Goal: Task Accomplishment & Management: Complete application form

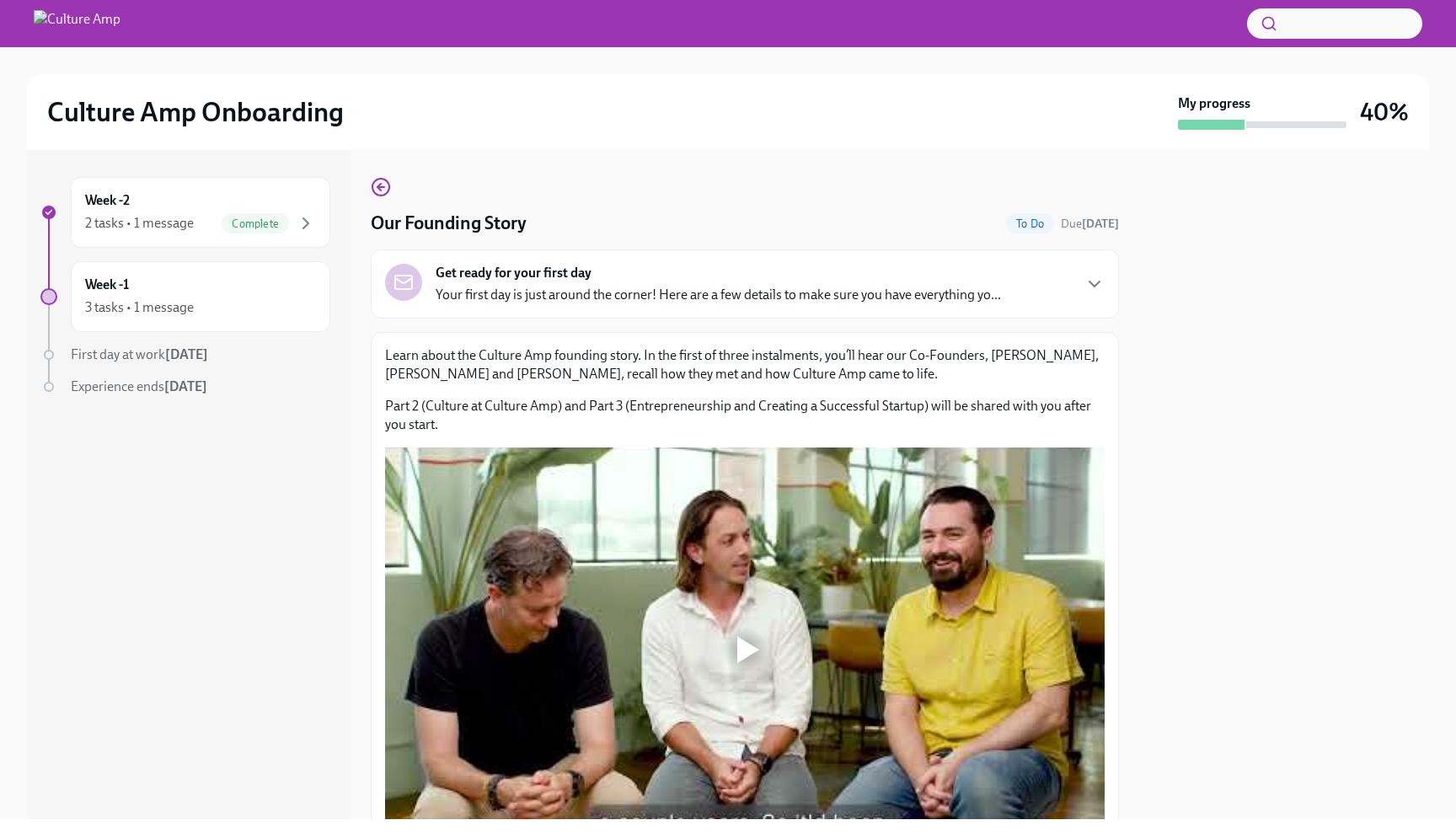
click at [666, 302] on p "Your first day is just around the corner! Here are a few details to make sure y…" at bounding box center [717, 295] width 565 height 19
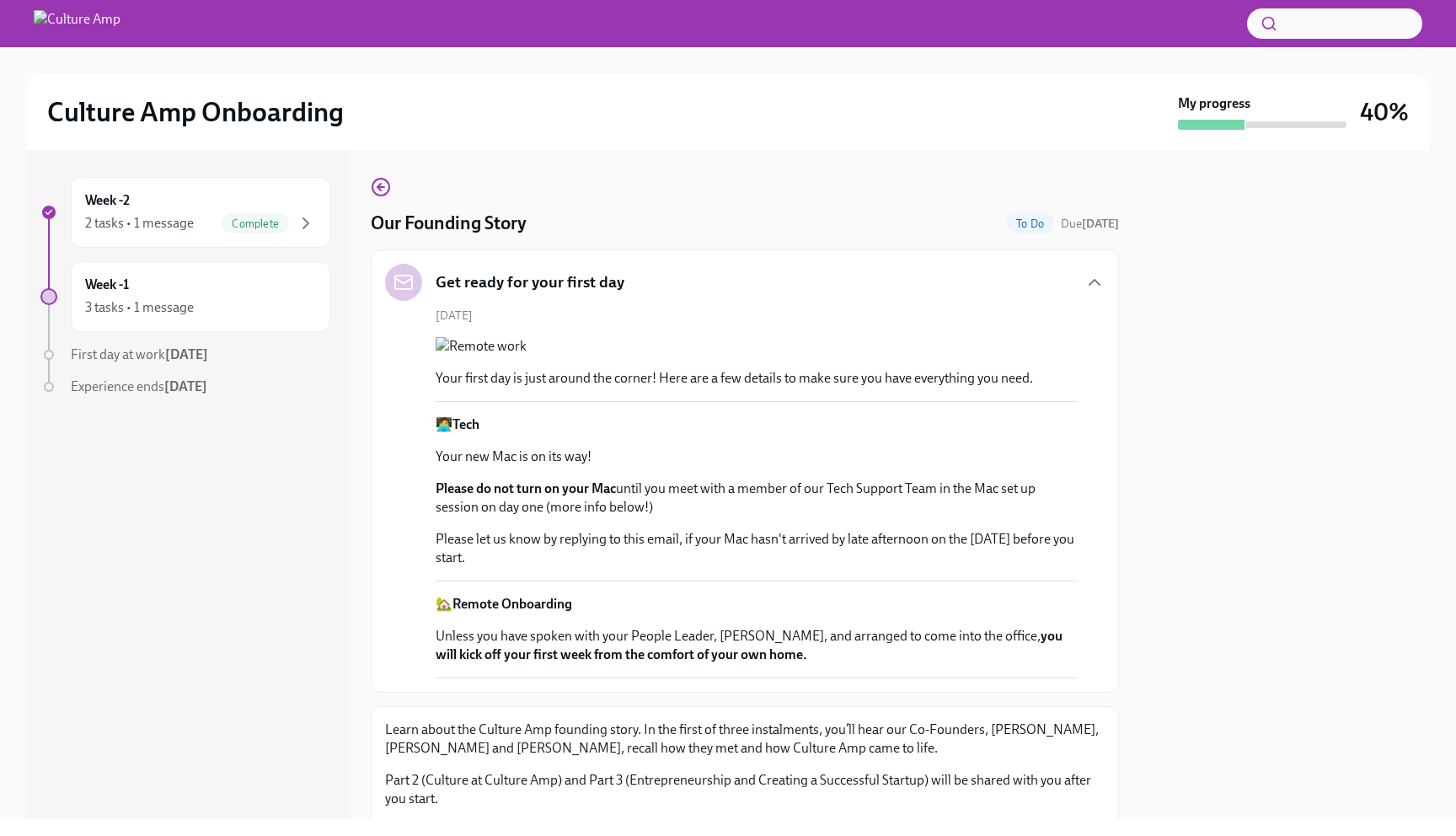
click at [848, 280] on div "Get ready for your first day" at bounding box center [745, 282] width 719 height 37
click at [1097, 285] on icon "button" at bounding box center [1094, 282] width 20 height 20
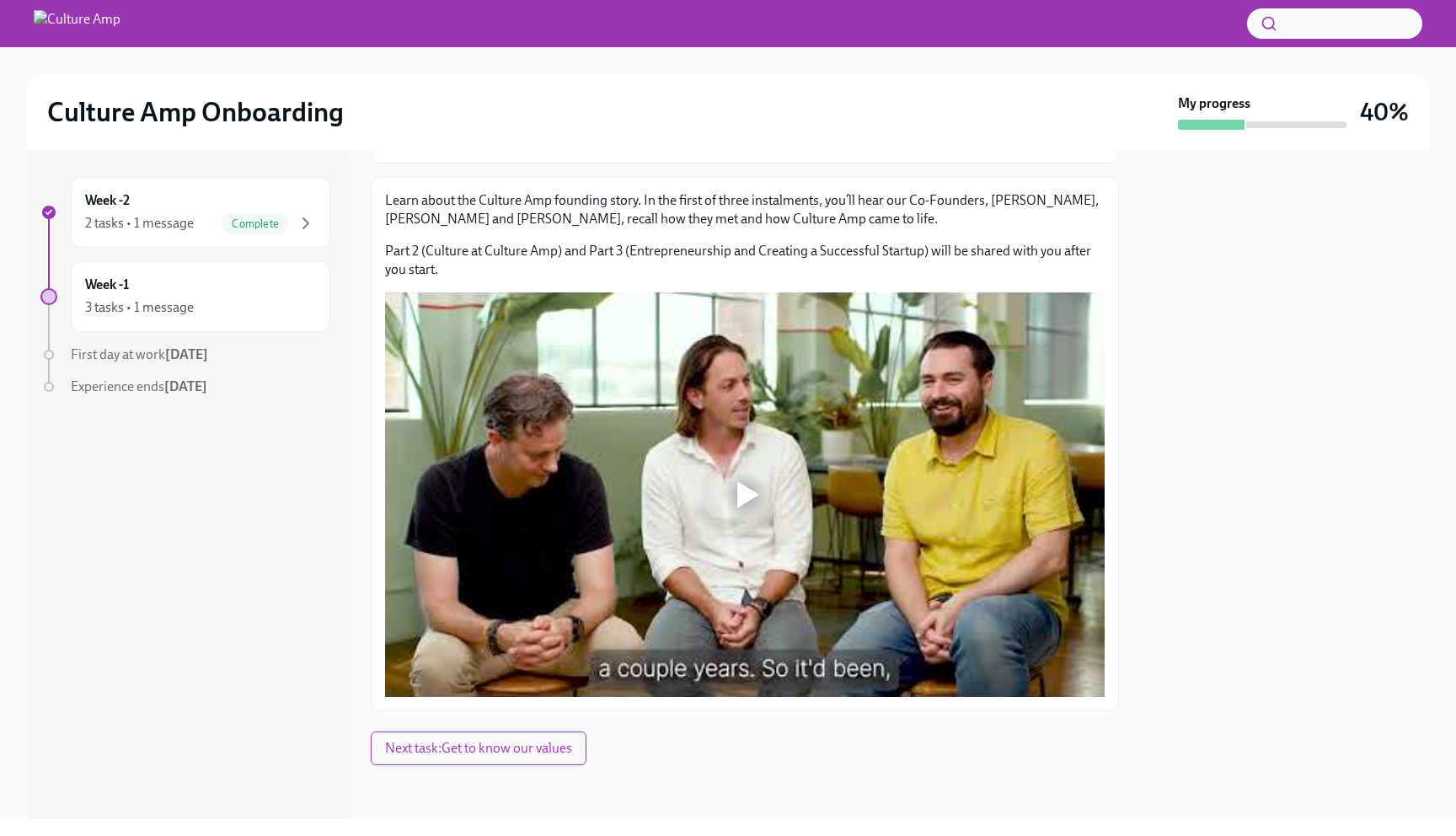
scroll to position [71, 0]
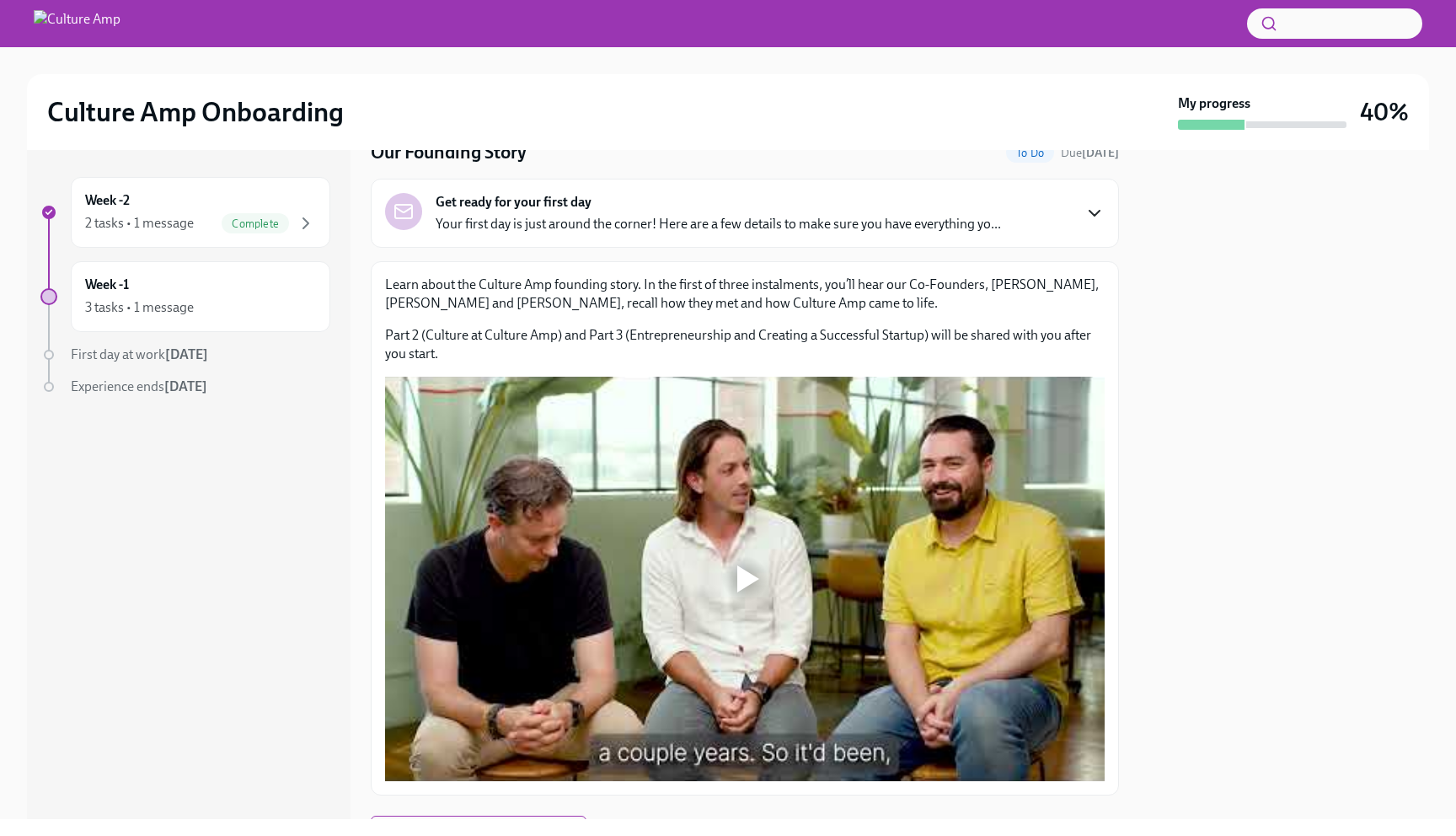
click at [794, 570] on div at bounding box center [745, 579] width 719 height 404
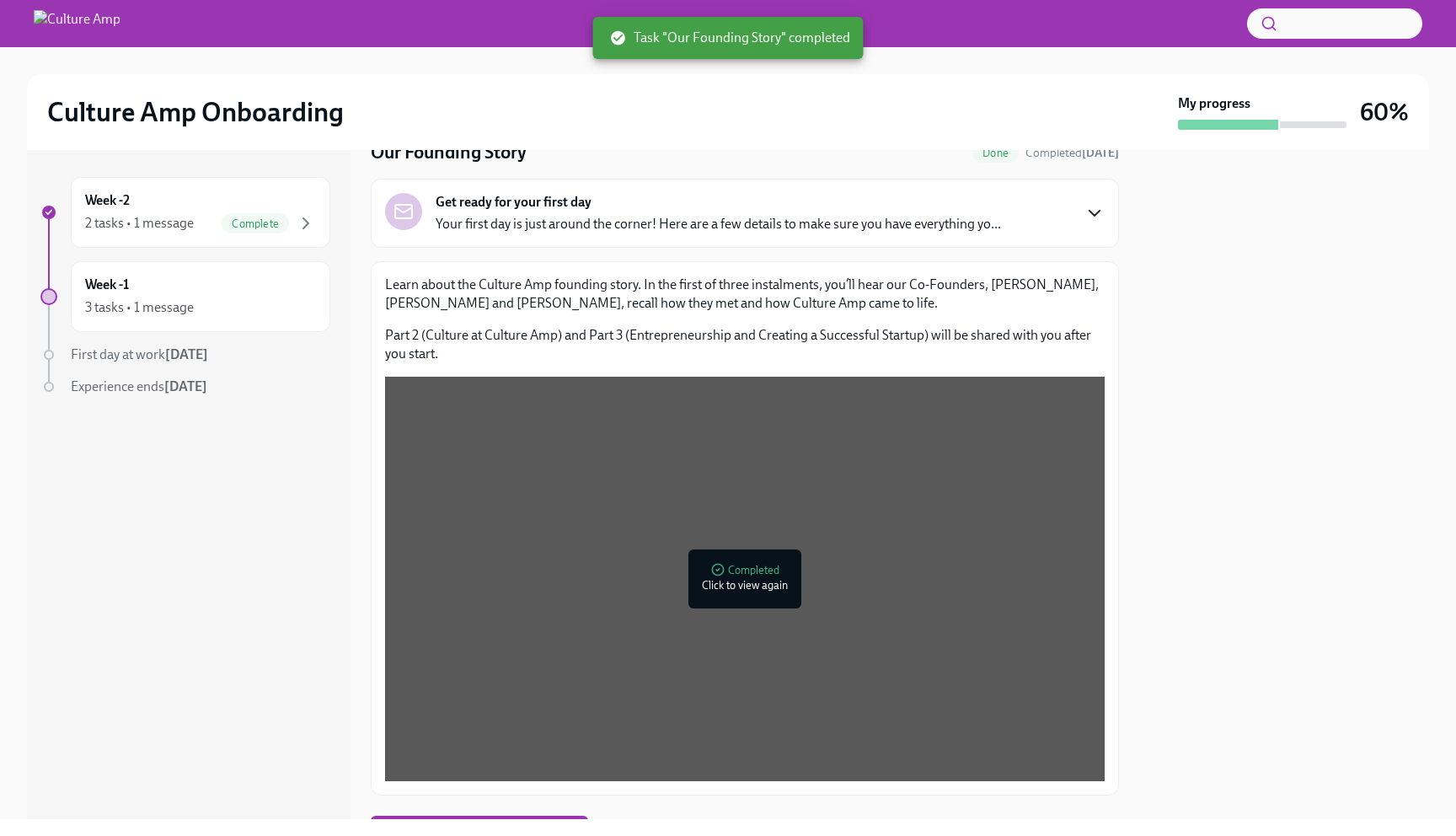
scroll to position [155, 0]
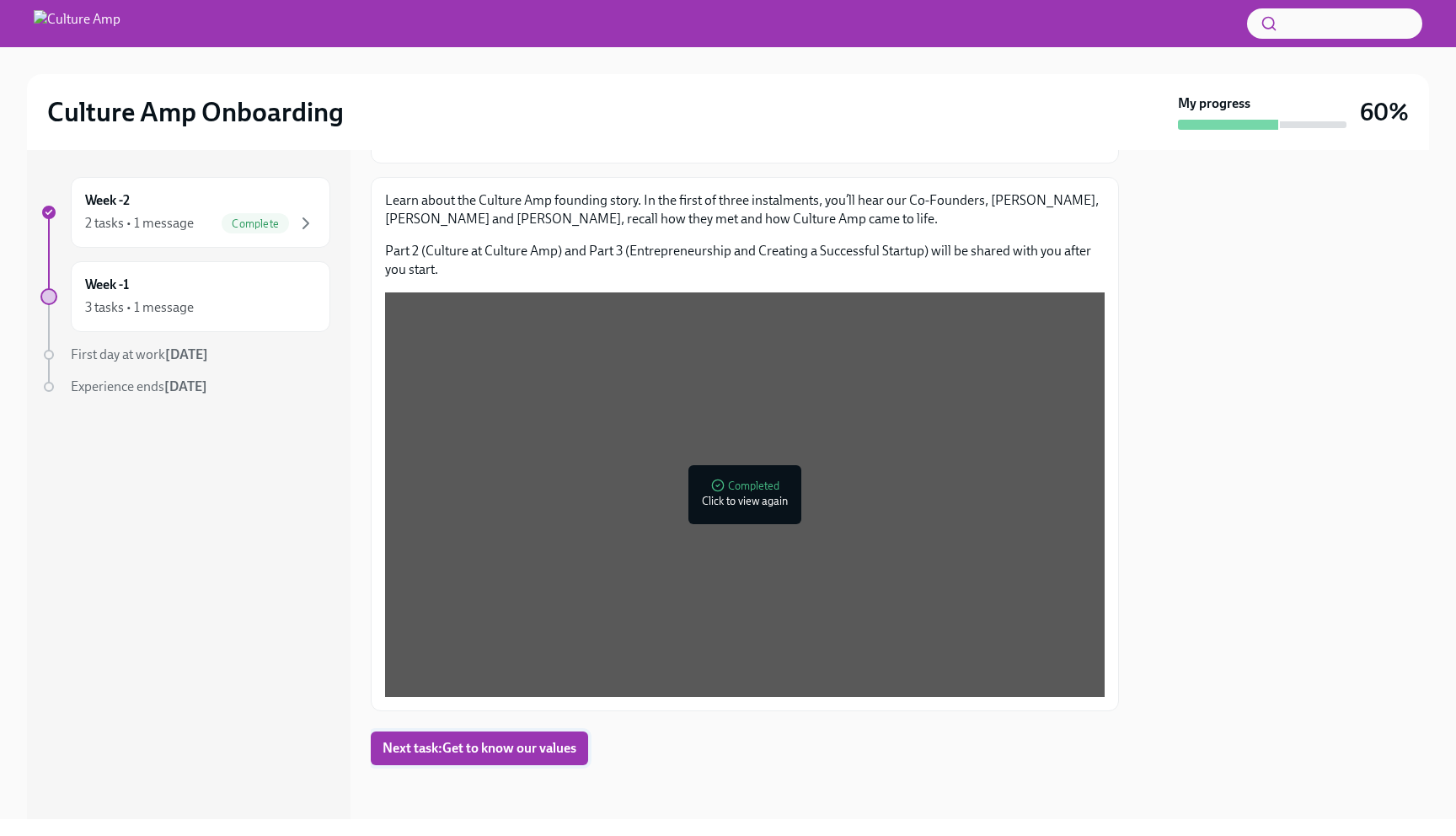
click at [475, 750] on span "Next task : Get to know our values" at bounding box center [480, 748] width 194 height 17
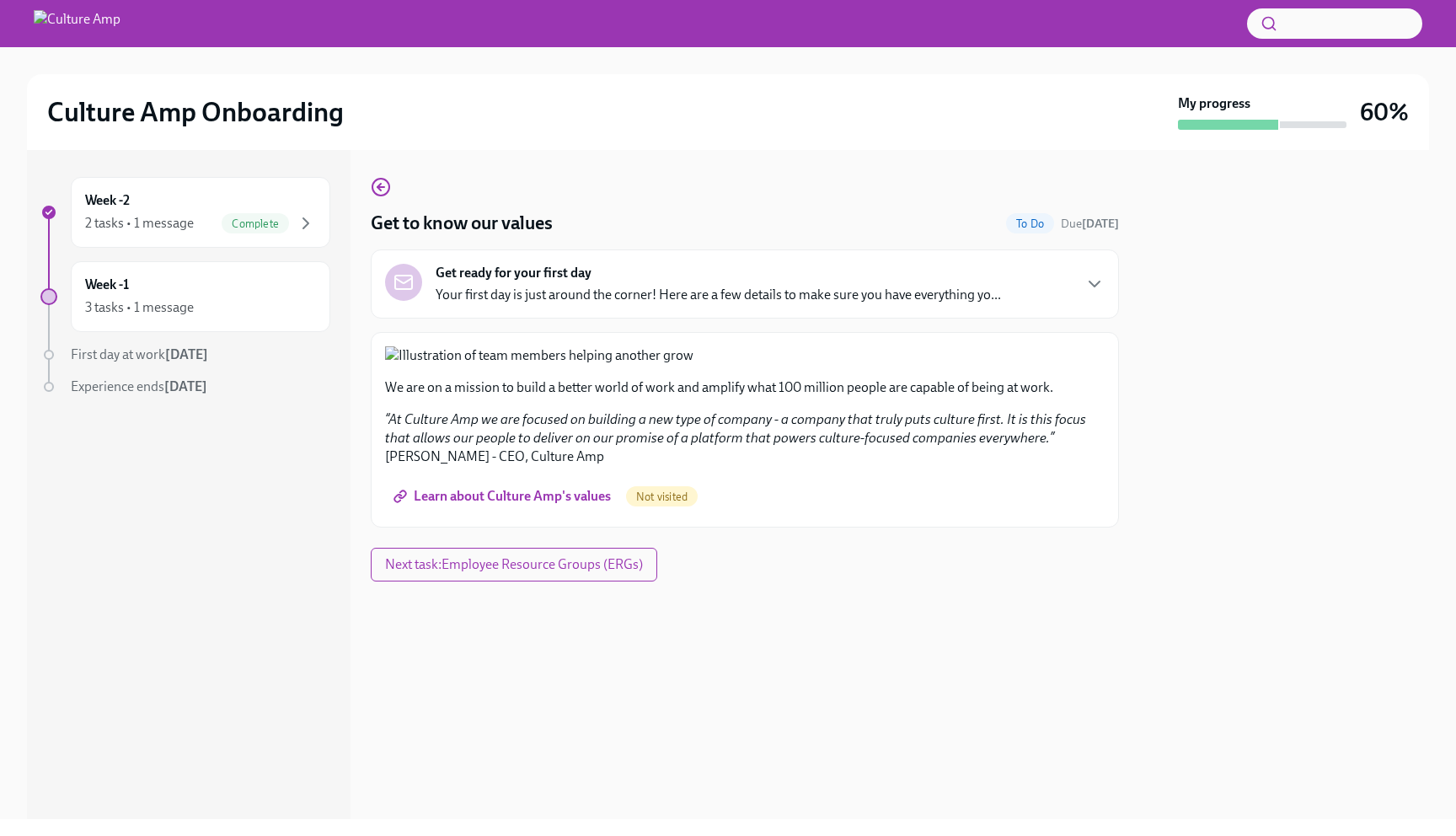
scroll to position [507, 0]
click at [481, 505] on span "Learn about Culture Amp's values" at bounding box center [504, 496] width 214 height 17
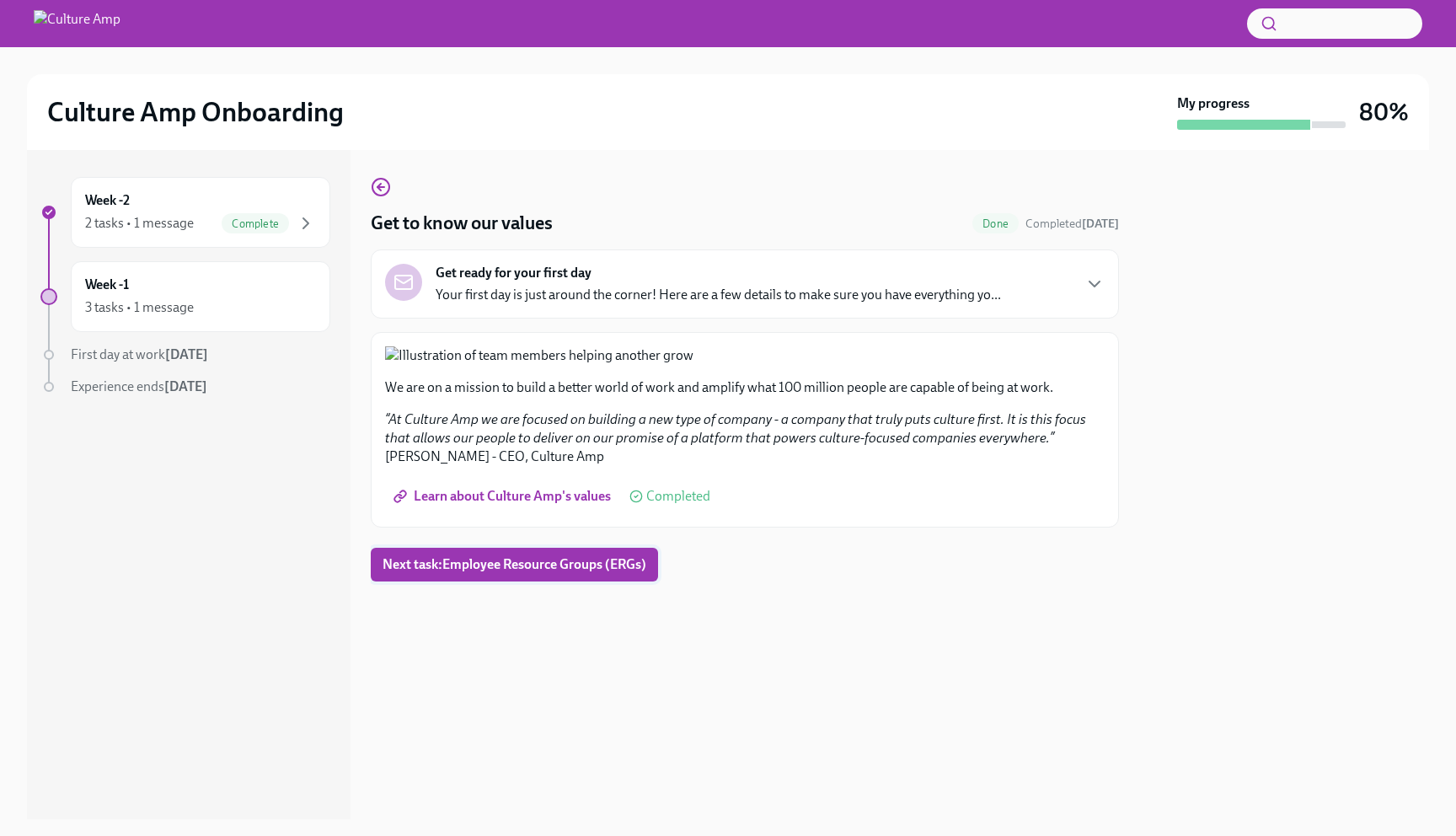
click at [575, 573] on span "Next task : Employee Resource Groups (ERGs)" at bounding box center [514, 564] width 263 height 17
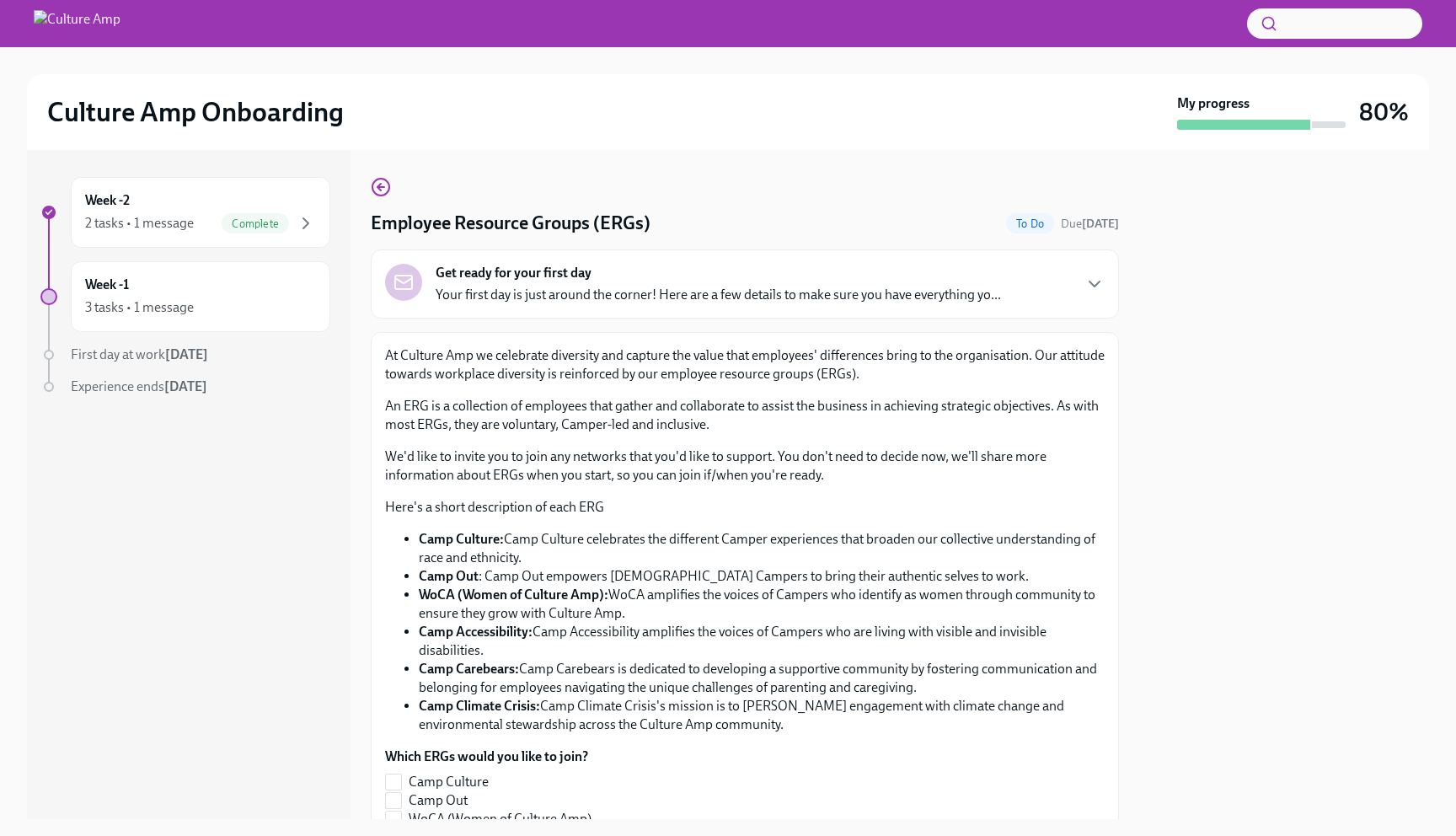
click at [634, 273] on div "Get ready for your first day Your first day is just around the corner! Here are…" at bounding box center [717, 283] width 565 height 40
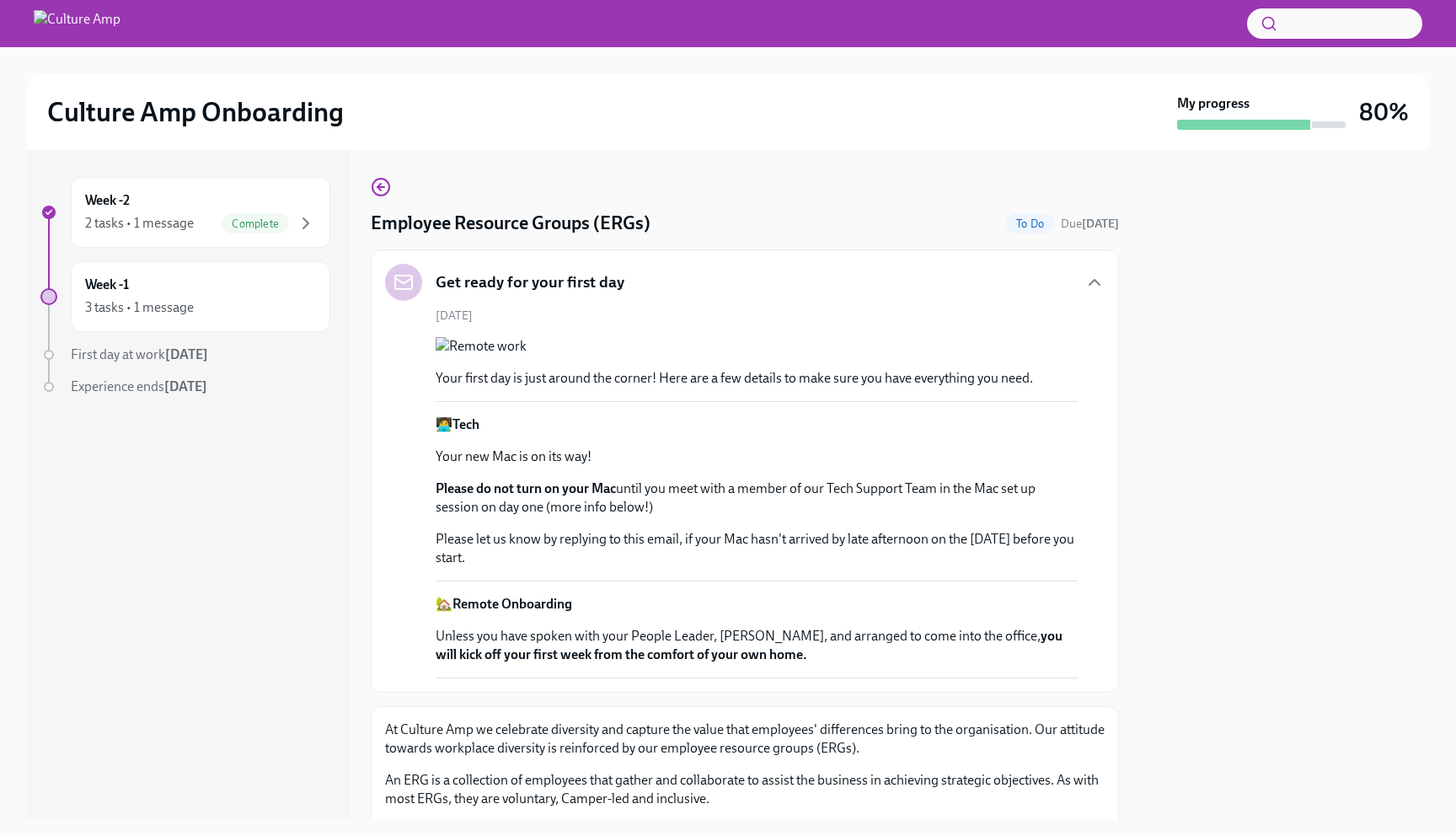
click at [634, 273] on div "Get ready for your first day" at bounding box center [745, 282] width 719 height 37
click at [1094, 280] on icon "button" at bounding box center [1094, 282] width 10 height 5
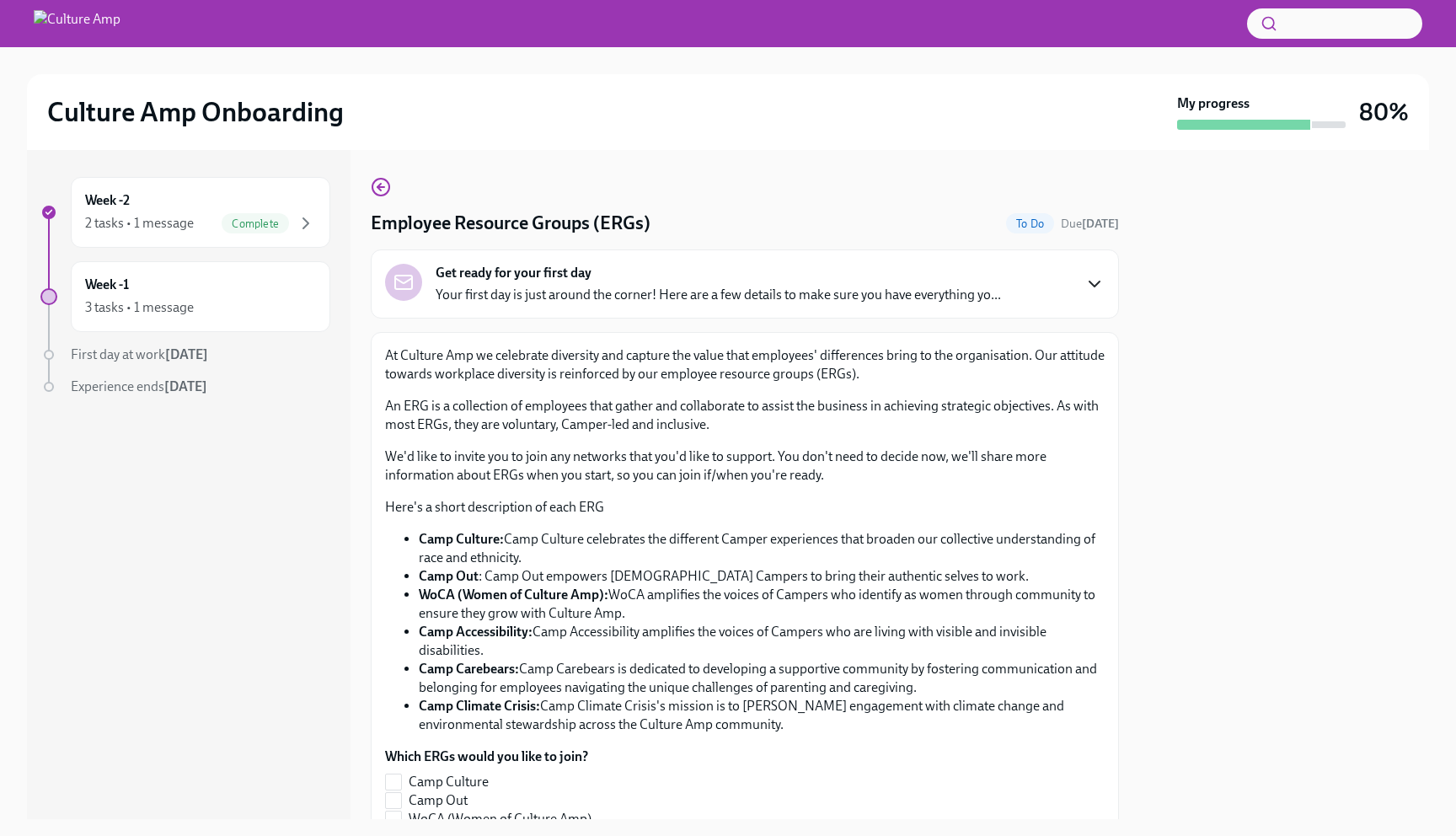
click at [300, 501] on div "Week -2 2 tasks • 1 message Complete Week -1 3 tasks • 1 message First day at w…" at bounding box center [188, 484] width 323 height 670
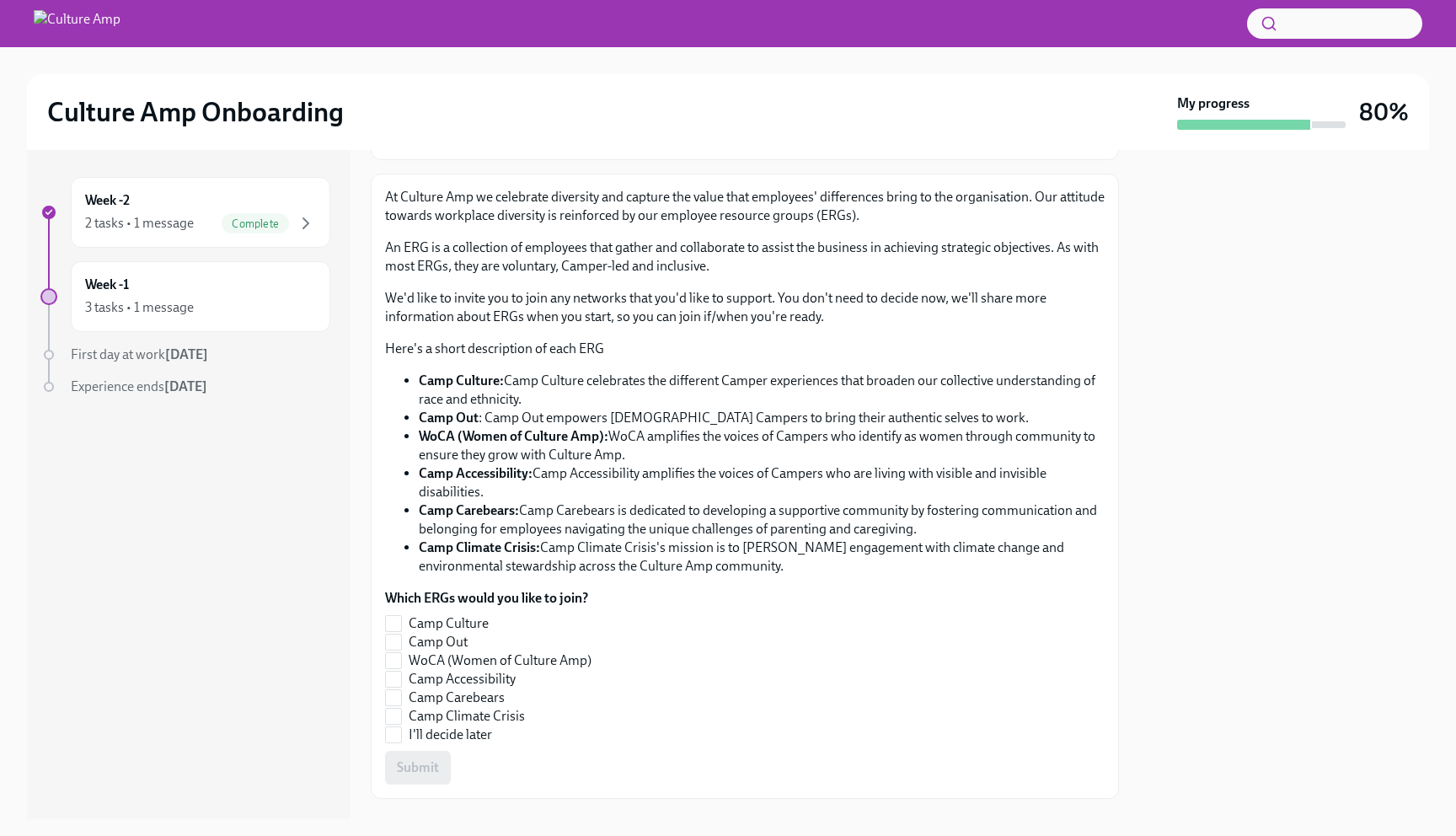
scroll to position [166, 0]
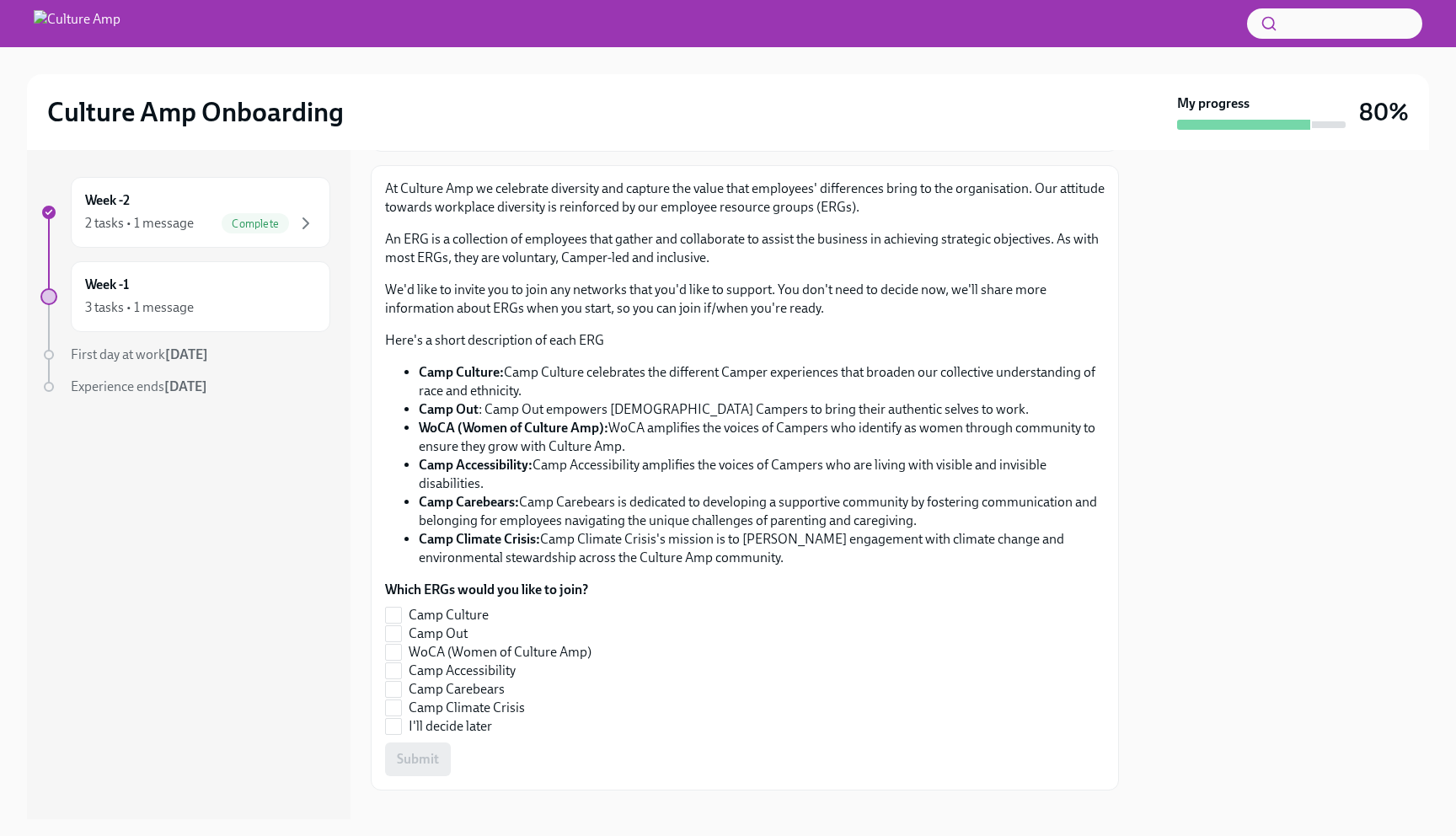
click at [870, 372] on li "Camp Culture: Camp Culture celebrates the different Camper experiences that bro…" at bounding box center [761, 382] width 685 height 37
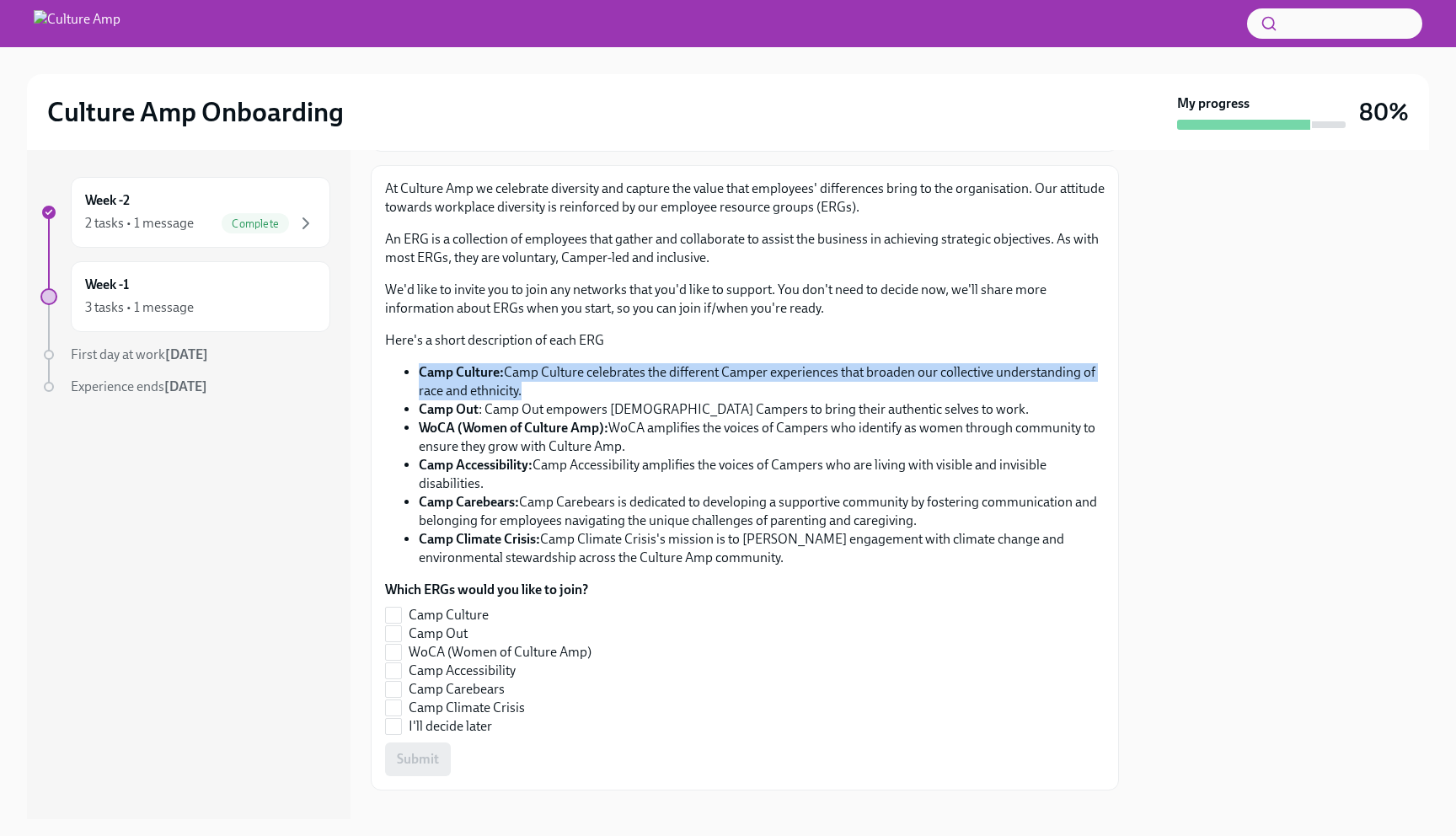
click at [692, 369] on li "Camp Culture: Camp Culture celebrates the different Camper experiences that bro…" at bounding box center [761, 382] width 685 height 37
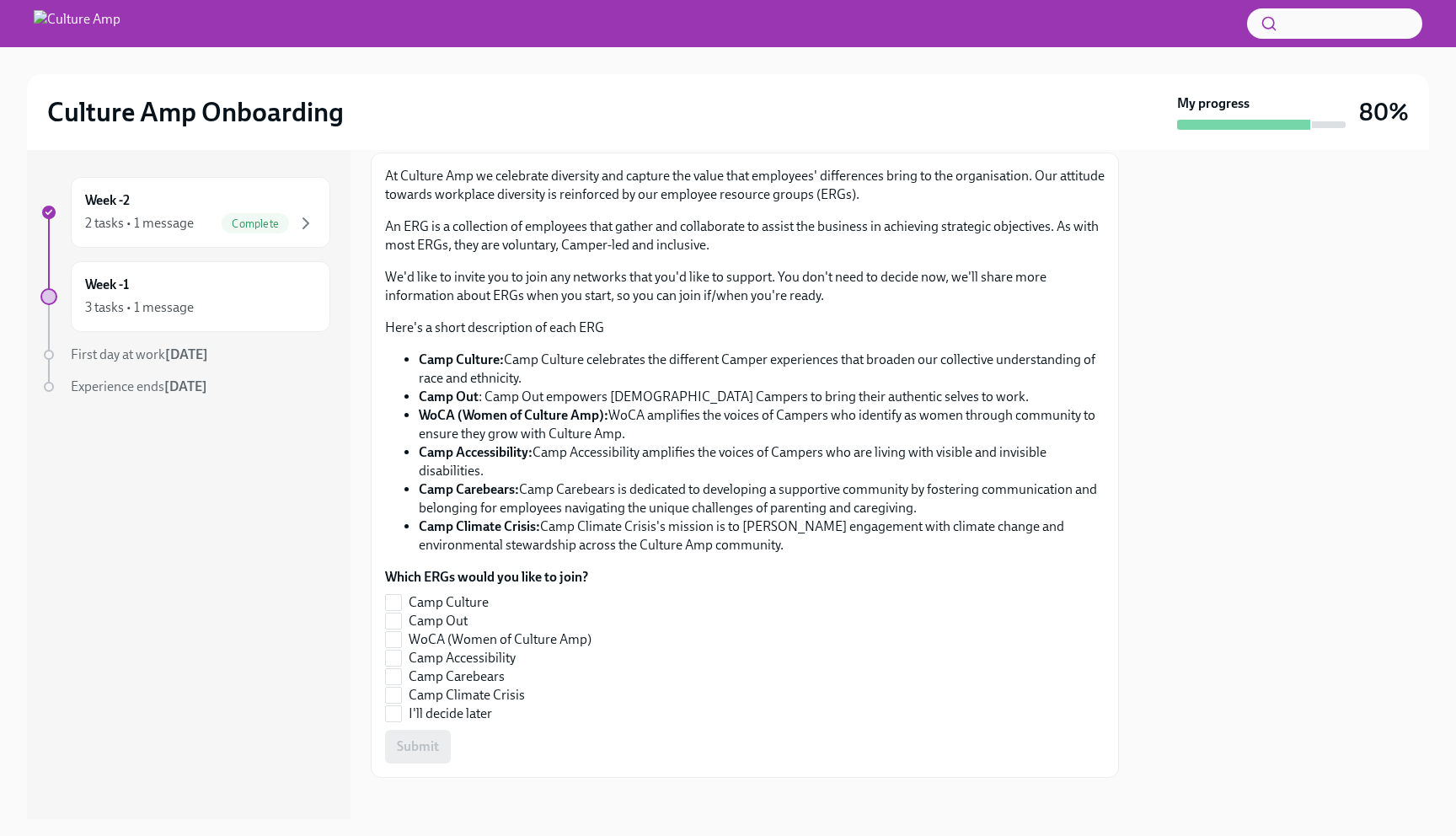
scroll to position [192, 0]
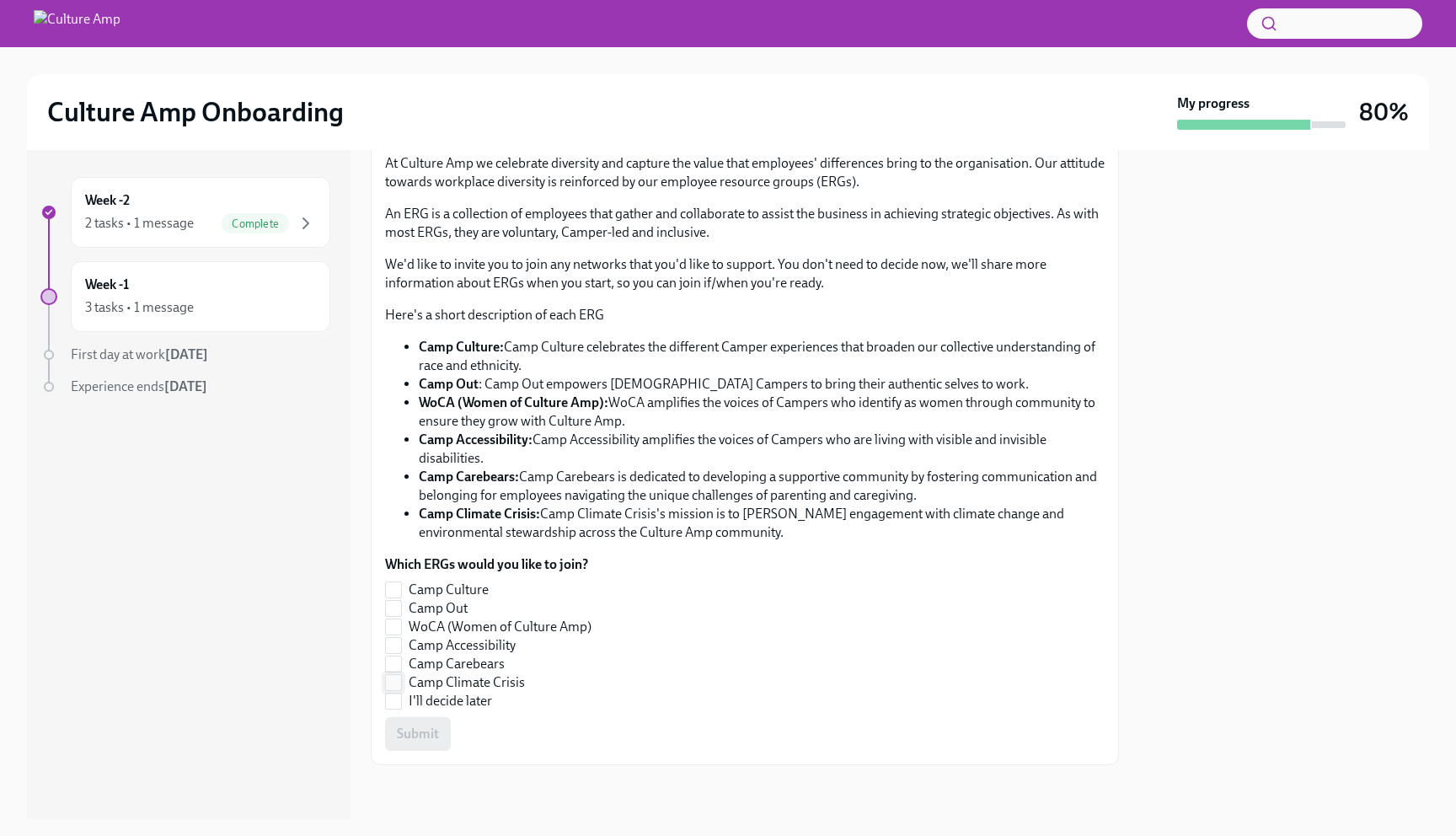
click at [431, 685] on span "Camp Climate Crisis" at bounding box center [466, 682] width 117 height 19
click at [401, 685] on input "Camp Climate Crisis" at bounding box center [392, 682] width 15 height 15
checkbox input "true"
click at [420, 624] on span "WoCA (Women of Culture Amp)" at bounding box center [499, 627] width 182 height 19
click at [401, 624] on input "WoCA (Women of Culture Amp)" at bounding box center [392, 627] width 15 height 15
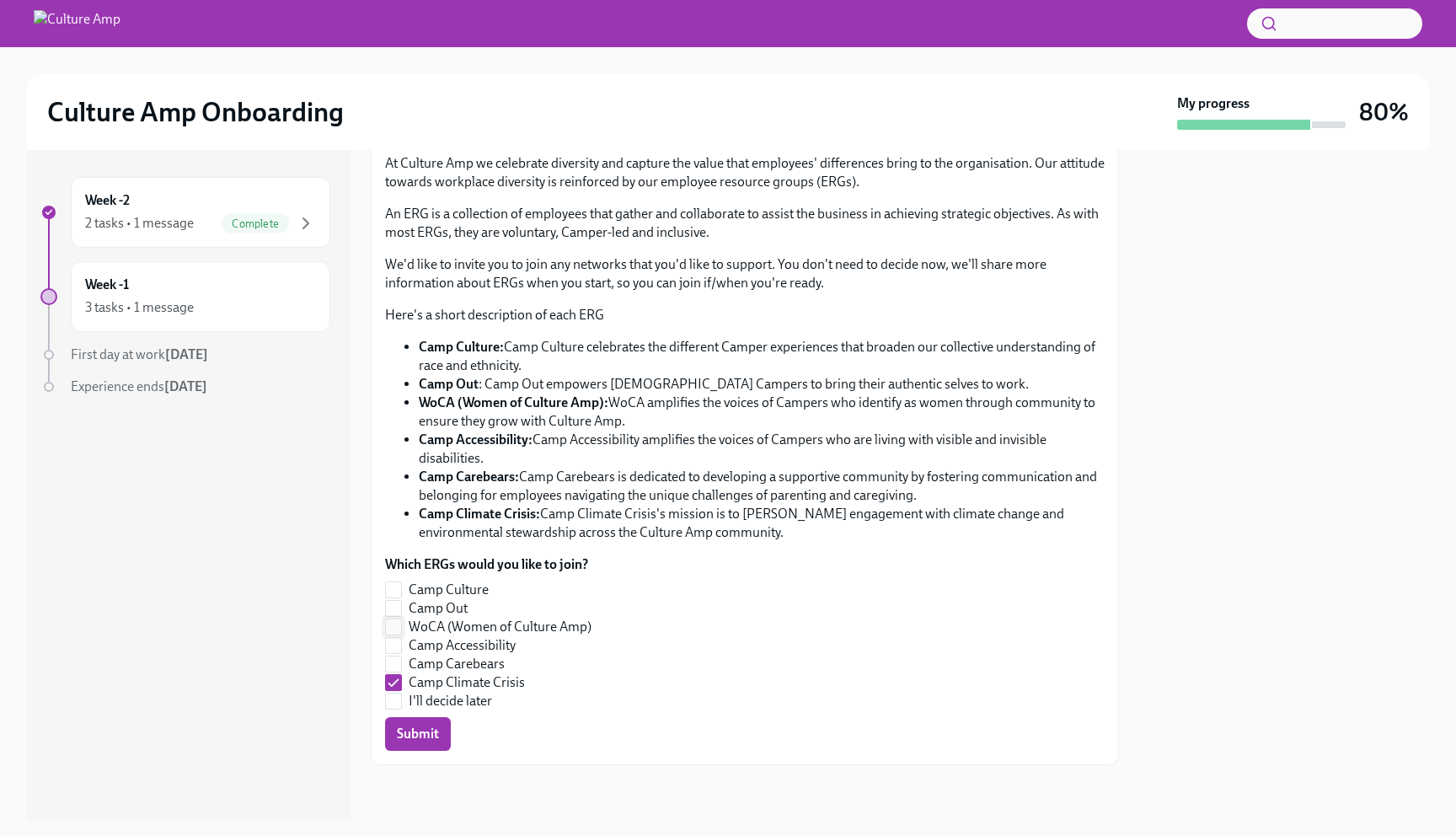
checkbox input "true"
click at [427, 590] on span "Camp Culture" at bounding box center [449, 589] width 80 height 19
click at [401, 590] on input "Camp Culture" at bounding box center [392, 589] width 15 height 15
checkbox input "true"
click at [436, 733] on span "Submit" at bounding box center [417, 734] width 42 height 17
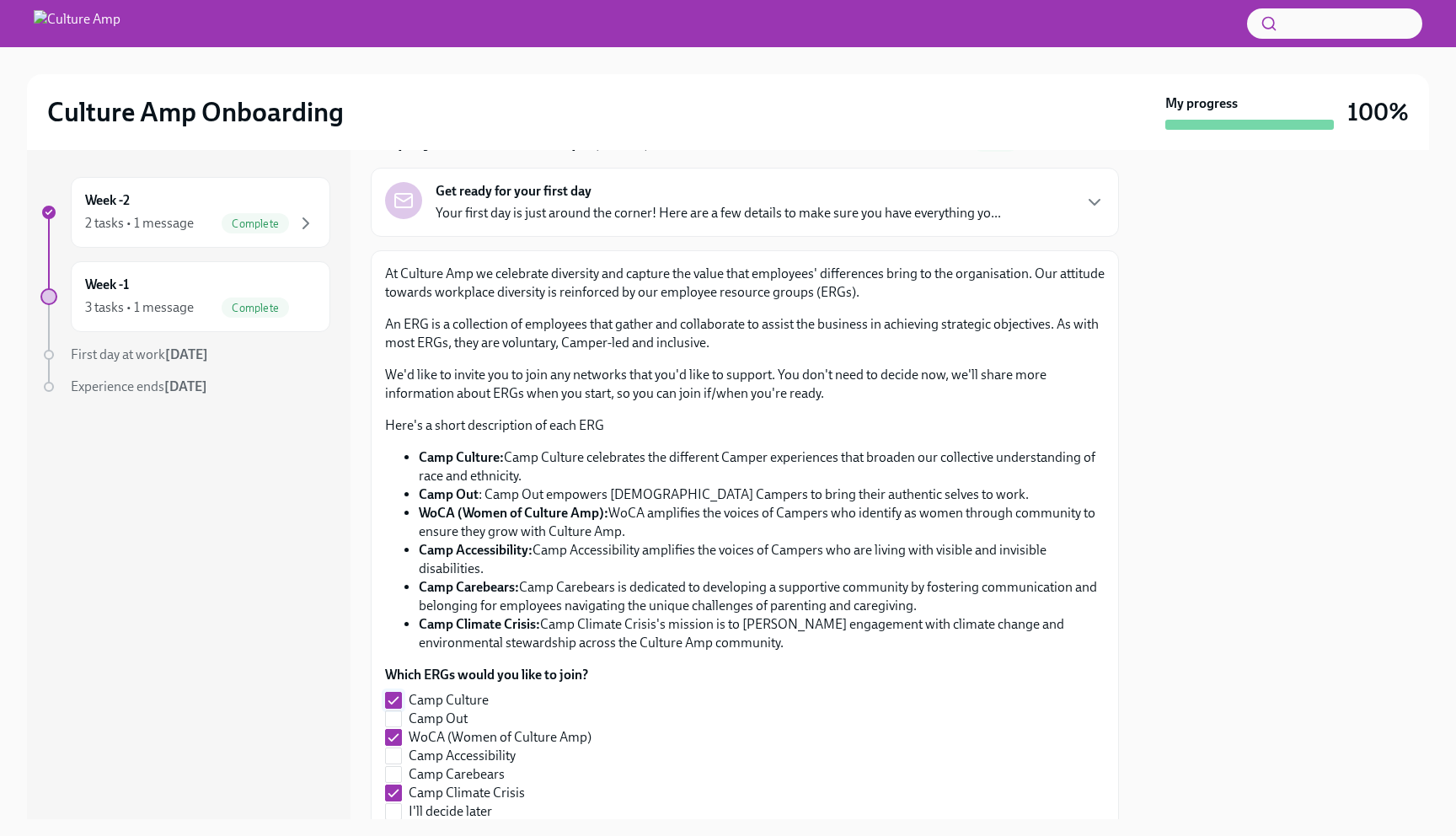
scroll to position [0, 0]
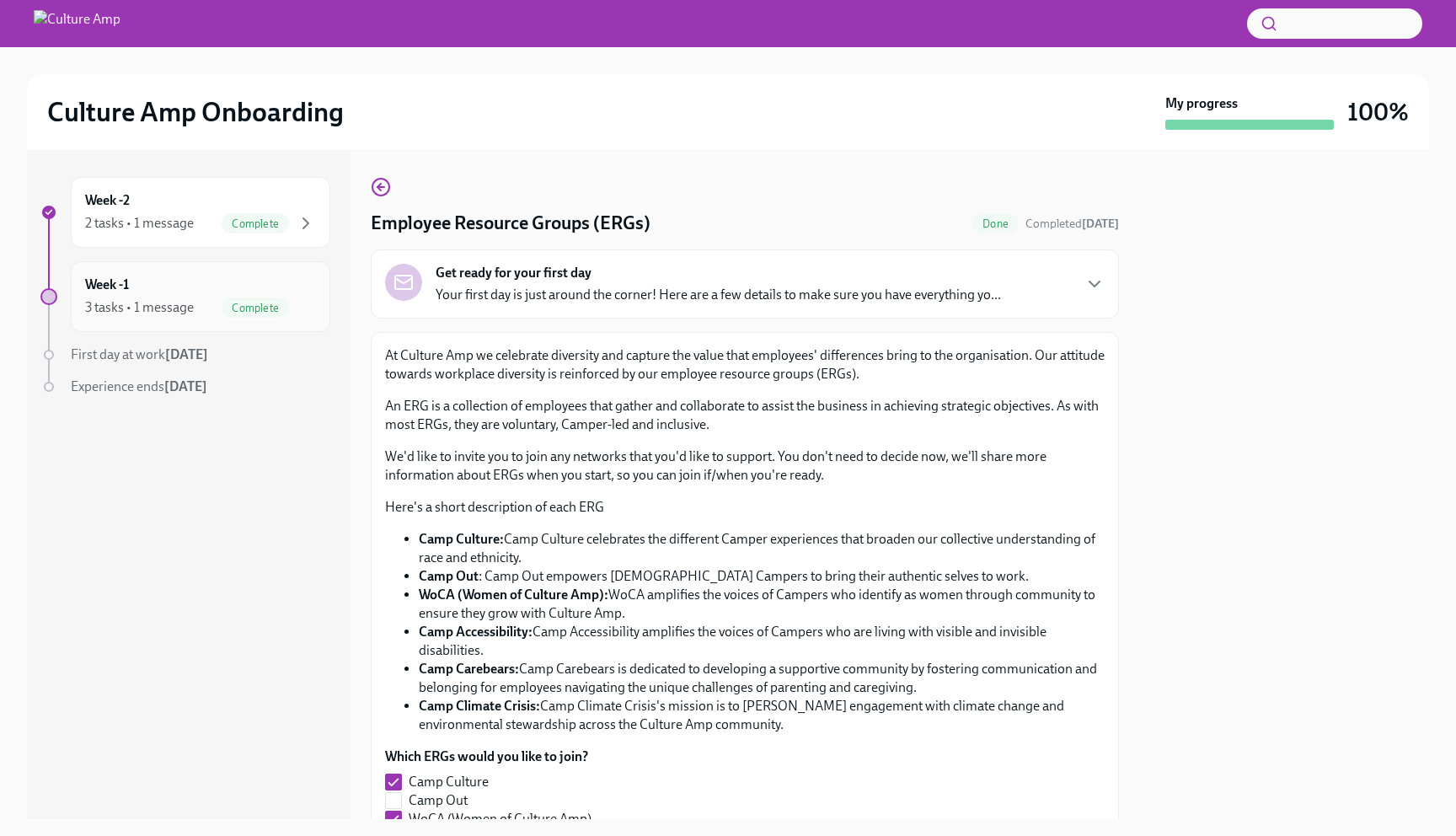
click at [205, 296] on div "Week -1 3 tasks • 1 message Complete" at bounding box center [200, 296] width 231 height 42
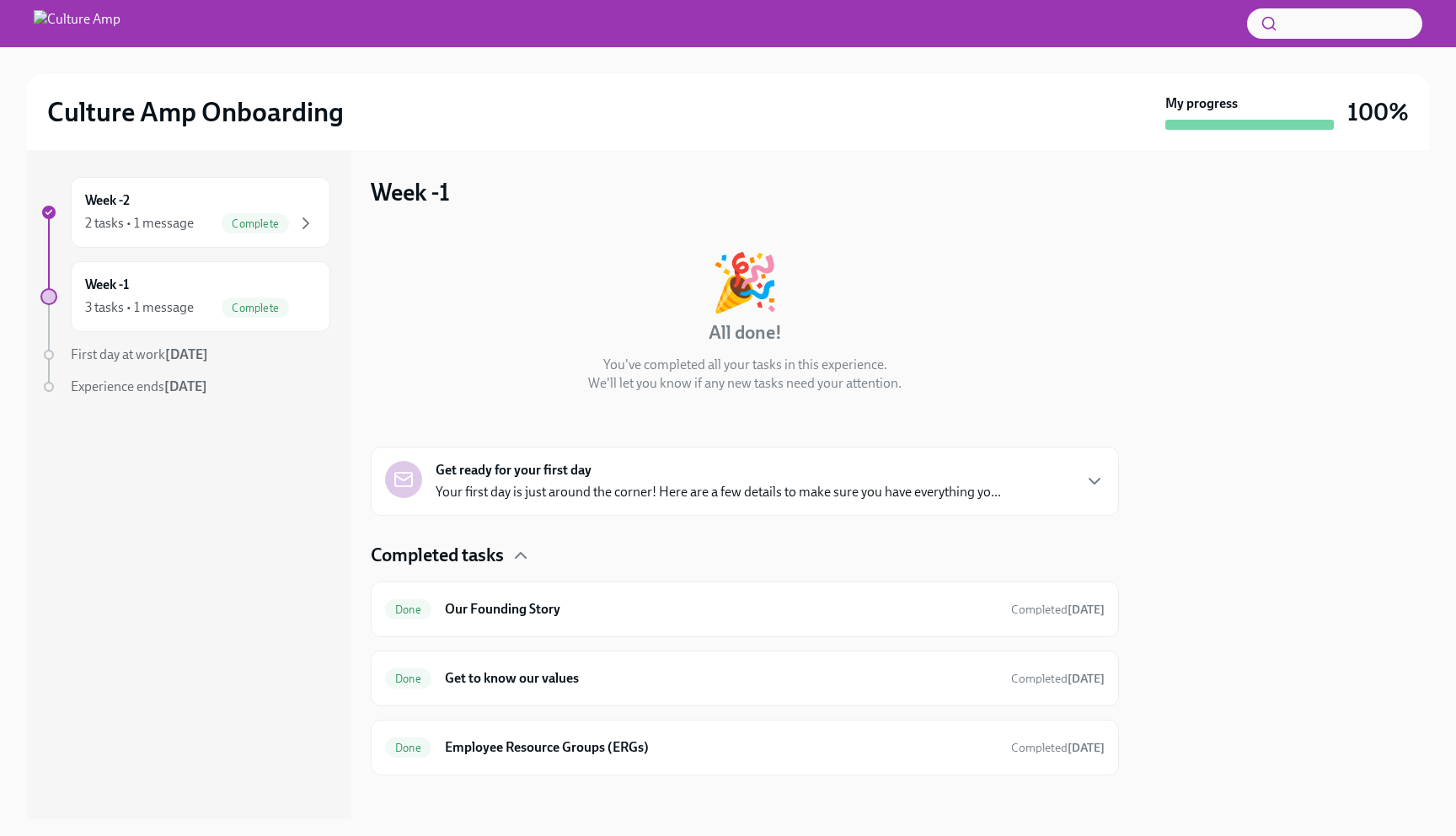
scroll to position [10, 0]
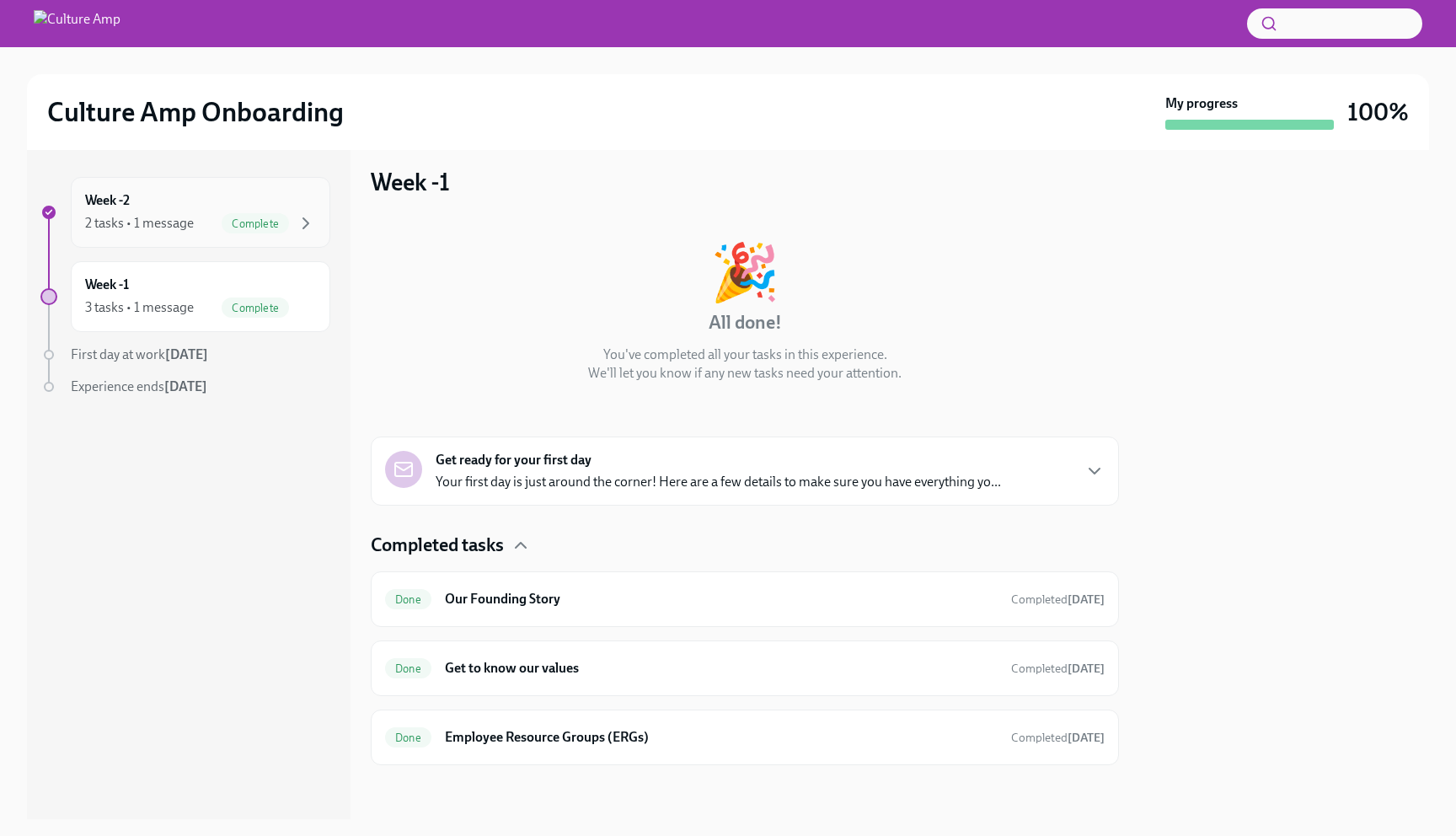
click at [190, 198] on div "Week -2 2 tasks • 1 message Complete" at bounding box center [200, 212] width 231 height 42
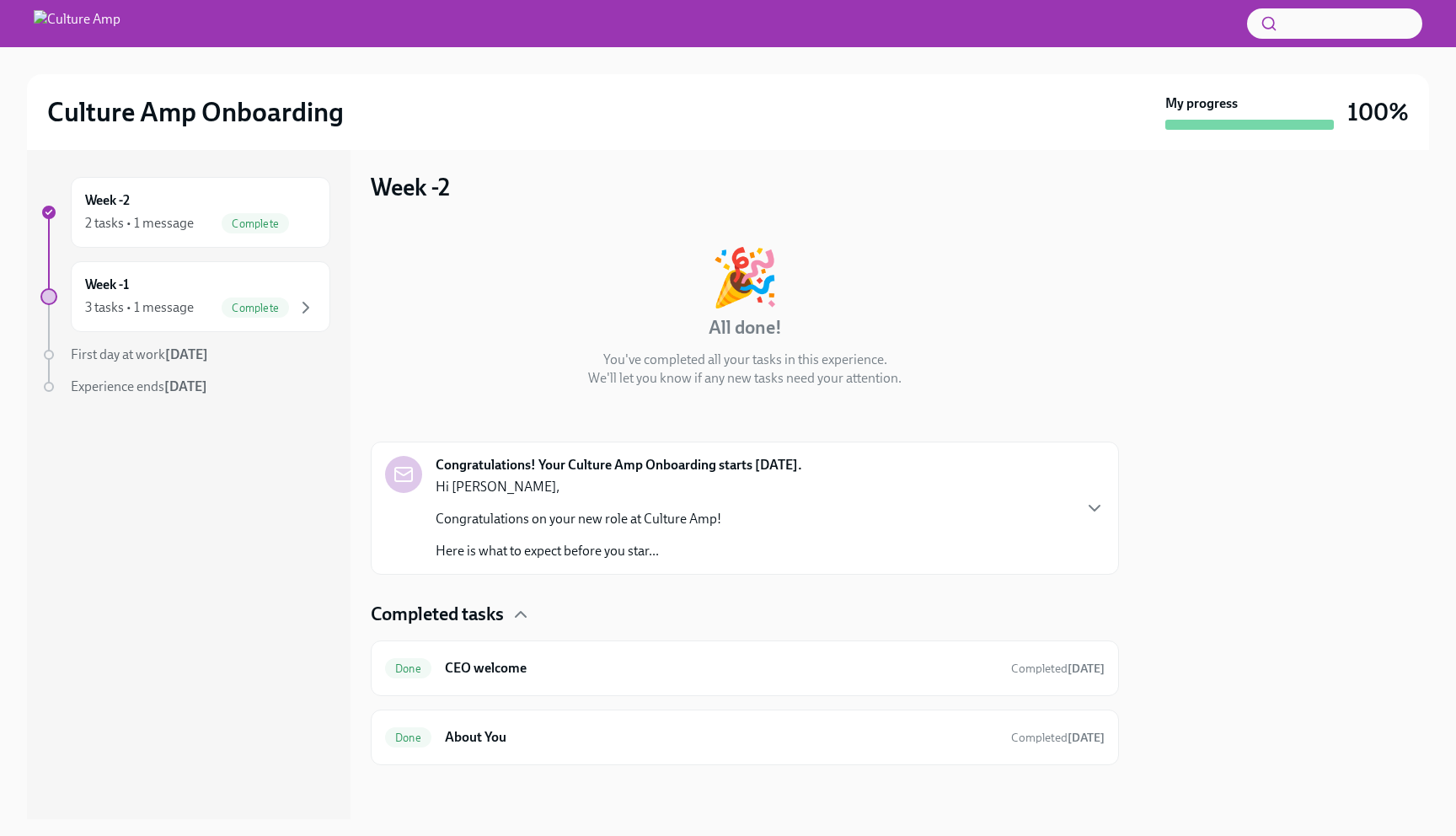
click at [164, 350] on span "First day at work [DATE]" at bounding box center [140, 354] width 137 height 16
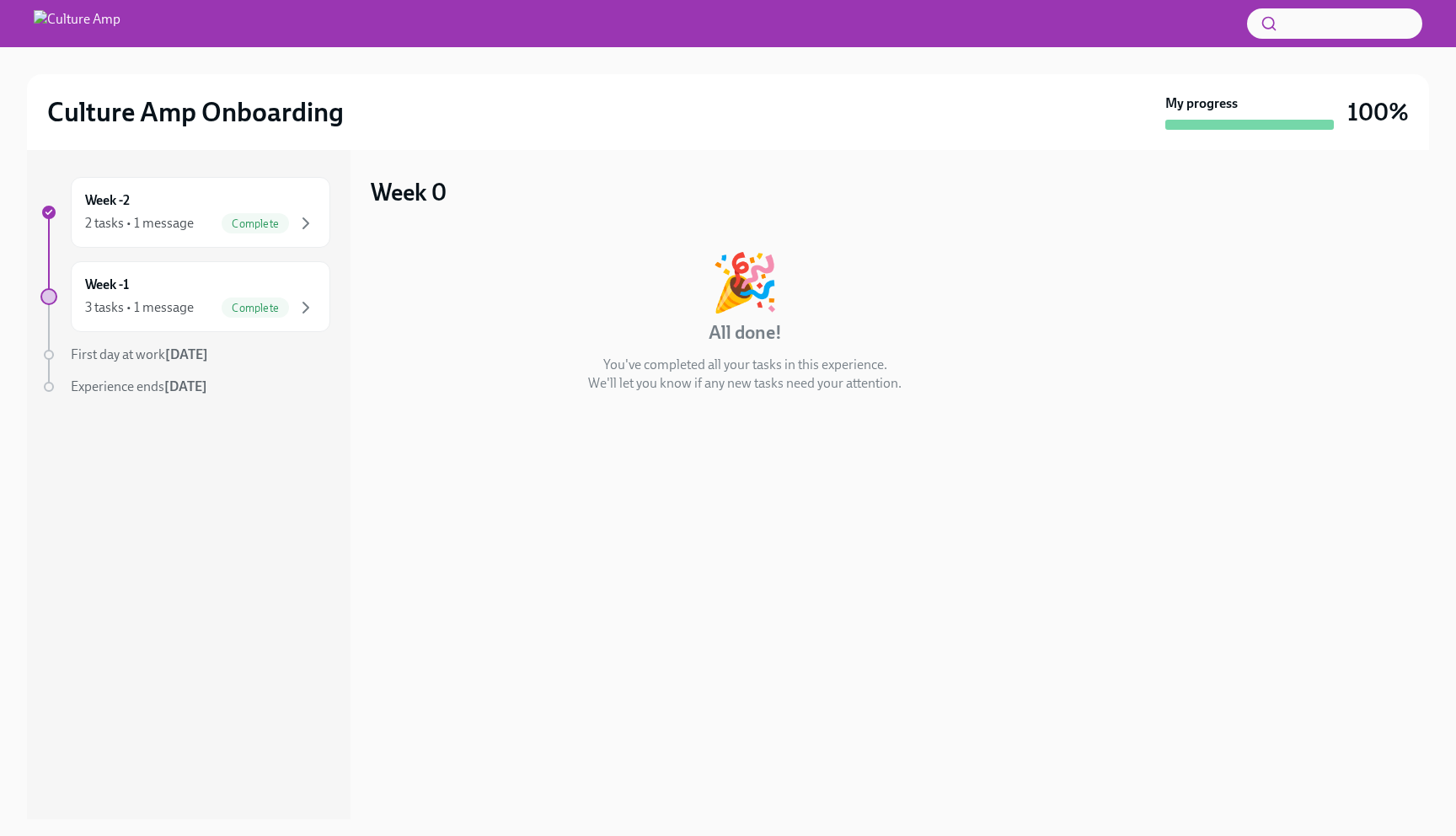
click at [160, 365] on div "Week -2 2 tasks • 1 message Complete Week -1 3 tasks • 1 message Complete First…" at bounding box center [185, 321] width 290 height 287
click at [149, 352] on span "First day at work [DATE]" at bounding box center [140, 354] width 137 height 16
click at [185, 210] on div "Week -2 2 tasks • 1 message Complete" at bounding box center [200, 212] width 231 height 42
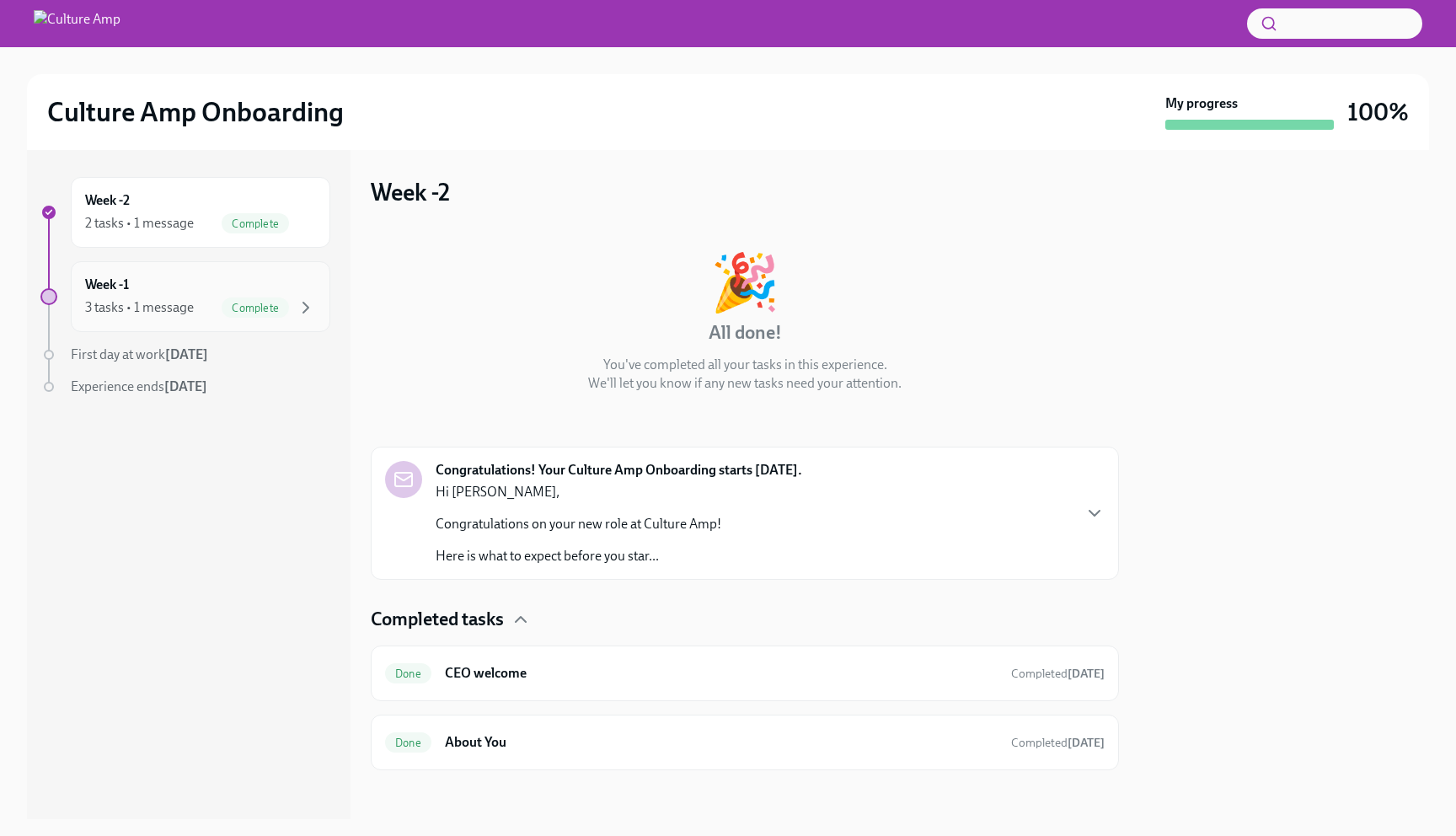
click at [167, 298] on div "3 tasks • 1 message" at bounding box center [140, 307] width 109 height 19
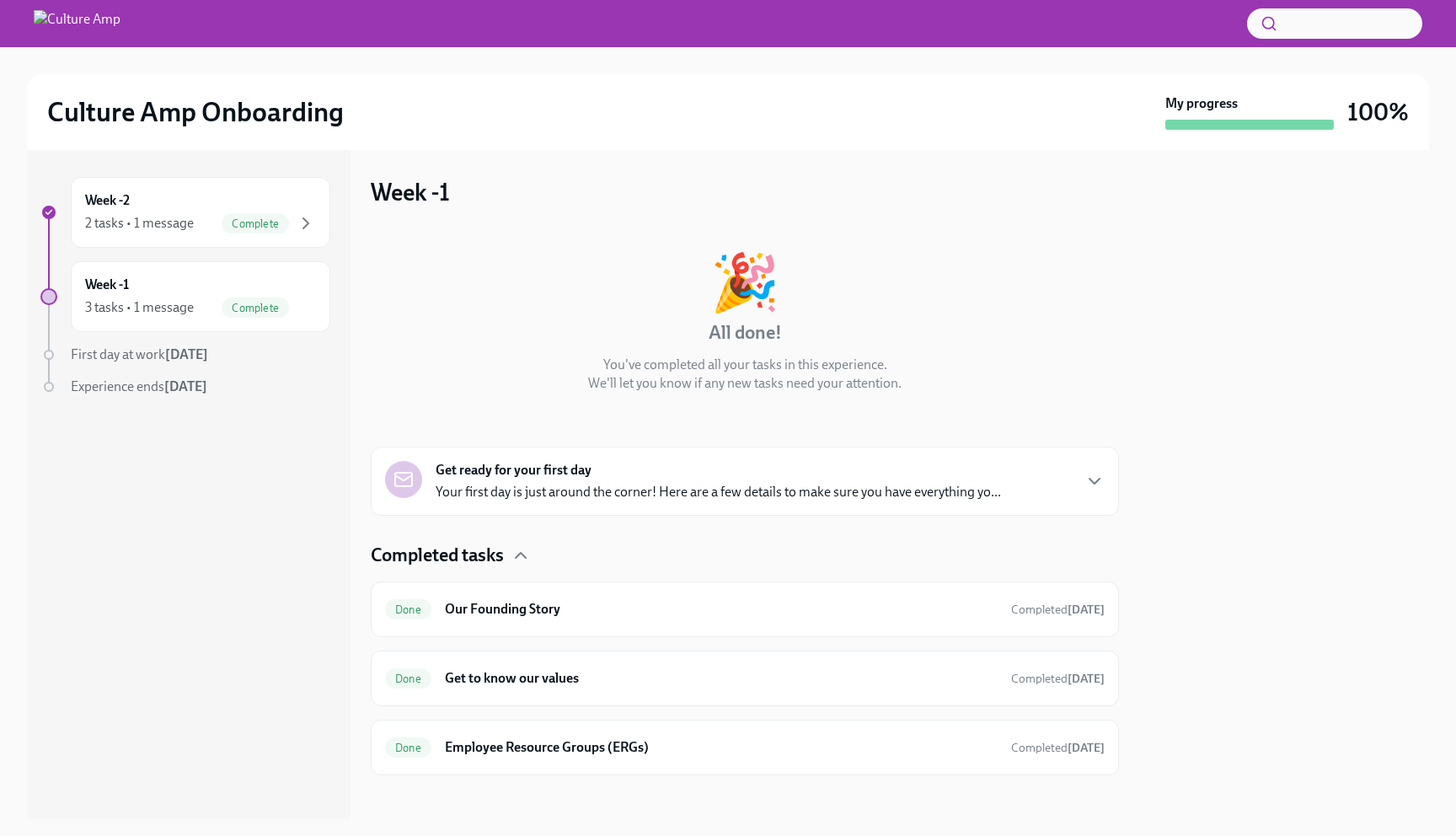
scroll to position [10, 0]
